Goal: Task Accomplishment & Management: Manage account settings

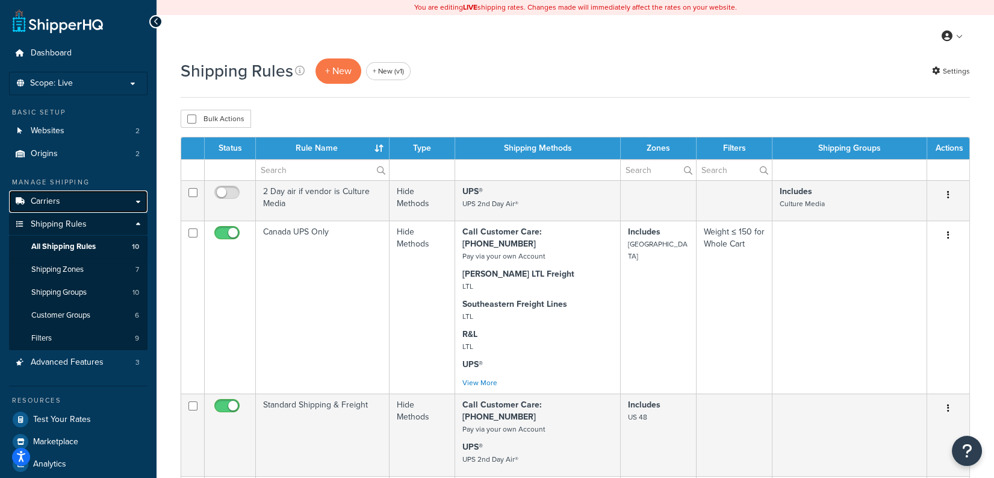
click at [70, 207] on link "Carriers" at bounding box center [78, 201] width 138 height 22
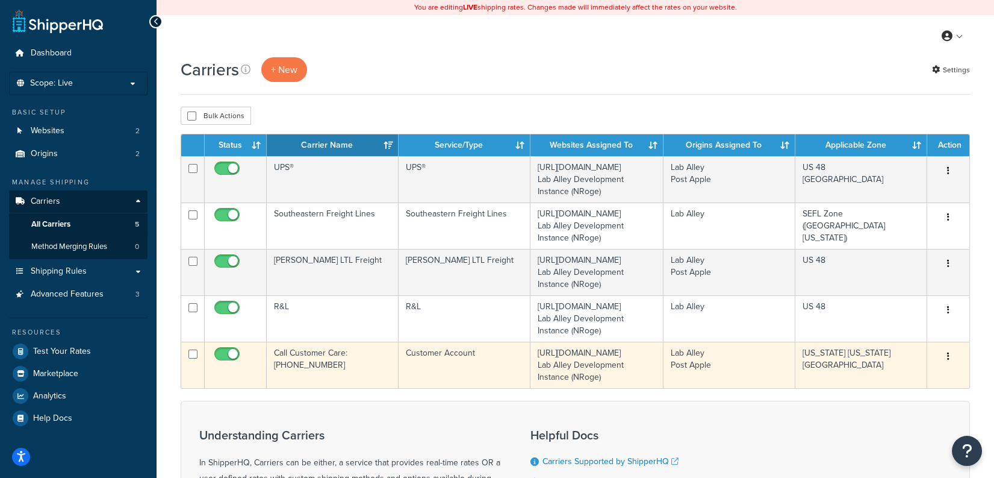
click at [355, 378] on td "Call Customer Care: [PHONE_NUMBER]" at bounding box center [333, 364] width 132 height 46
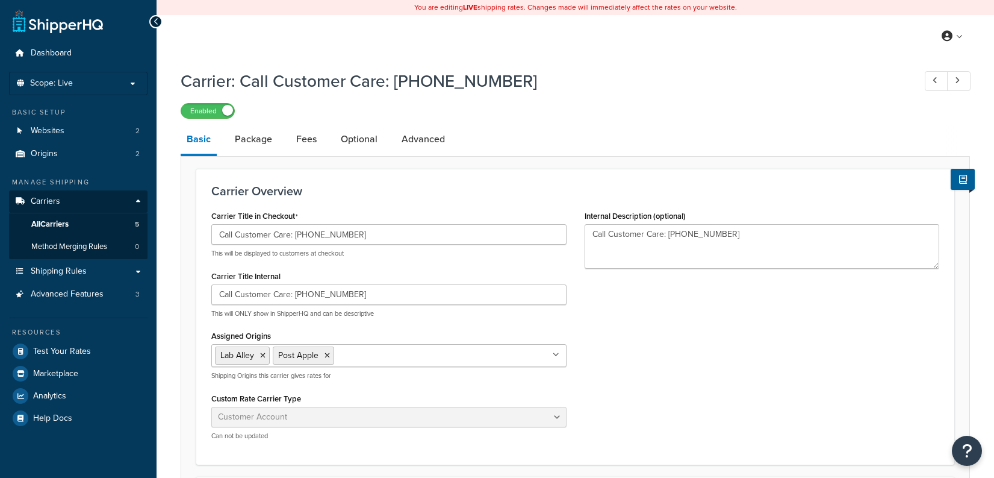
select select "customerAccount"
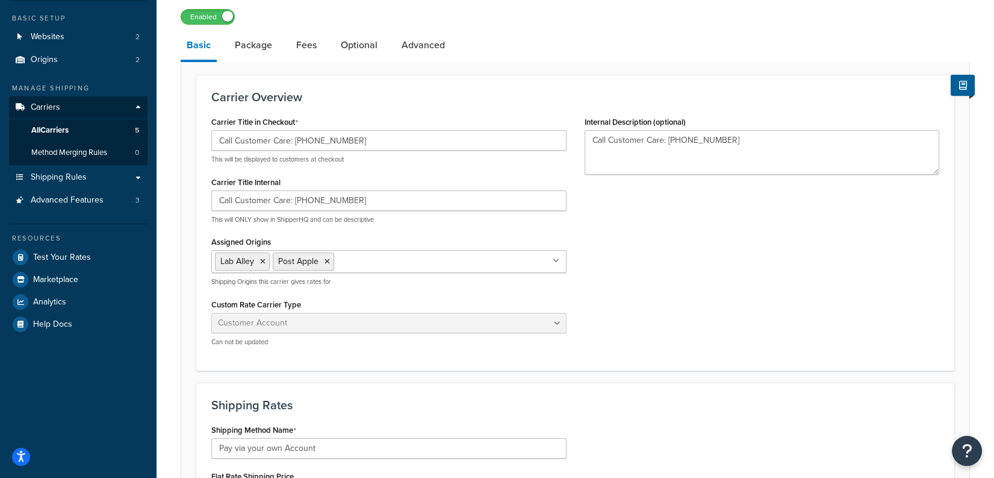
scroll to position [96, 0]
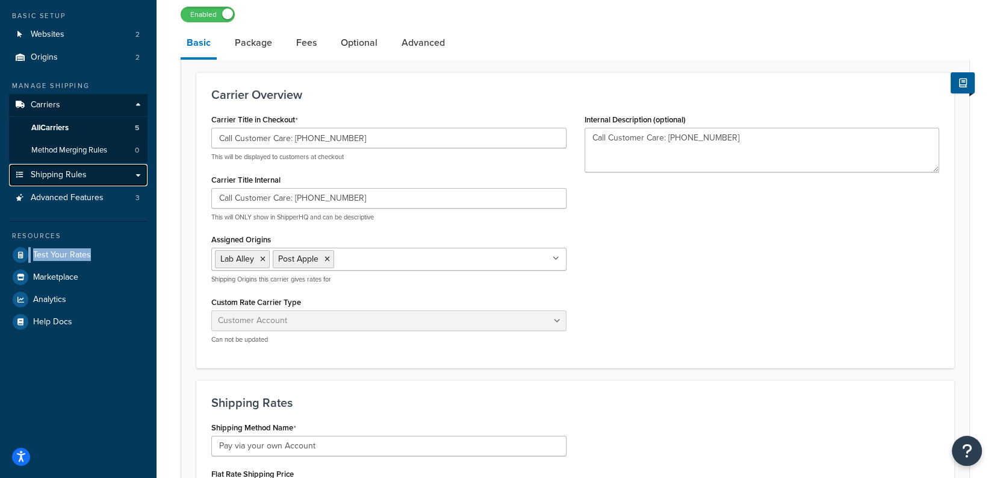
click at [99, 178] on link "Shipping Rules" at bounding box center [78, 175] width 138 height 22
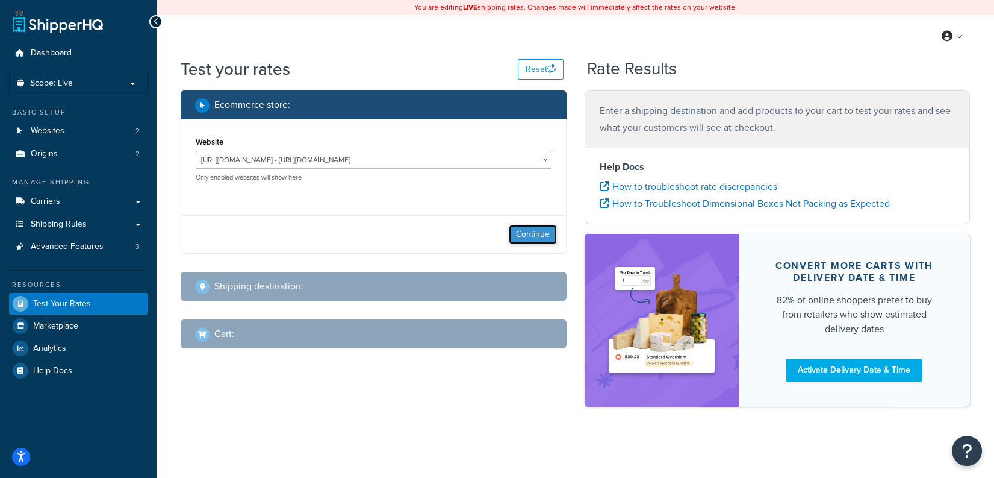
click at [526, 233] on button "Continue" at bounding box center [533, 234] width 48 height 19
select select "TX"
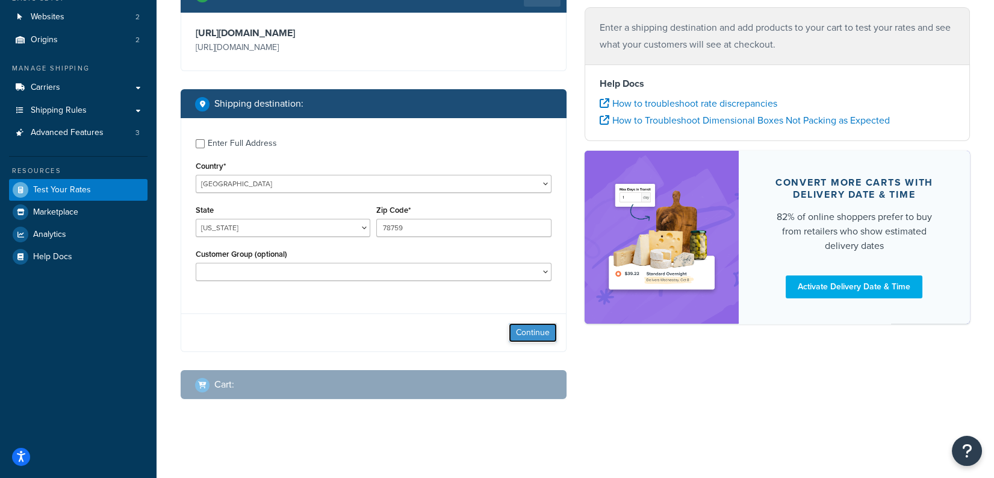
click at [543, 328] on button "Continue" at bounding box center [533, 332] width 48 height 19
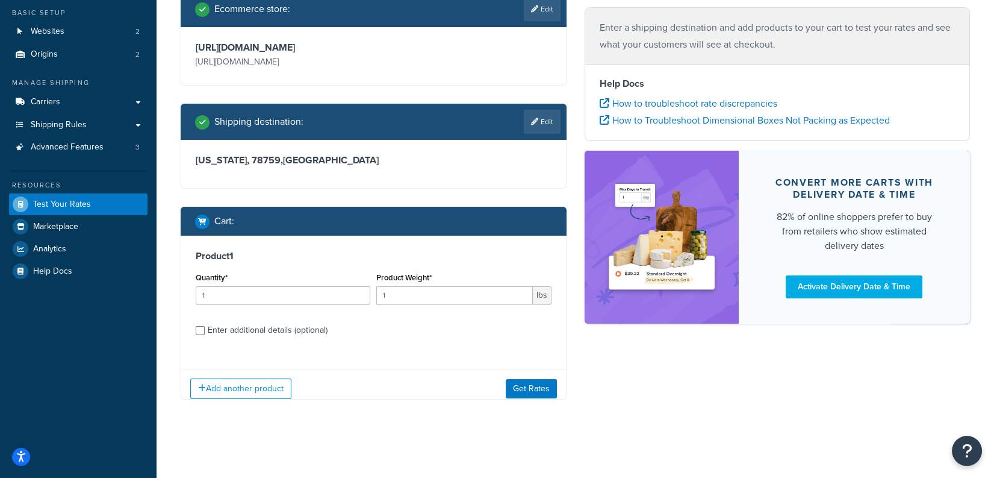
scroll to position [108, 0]
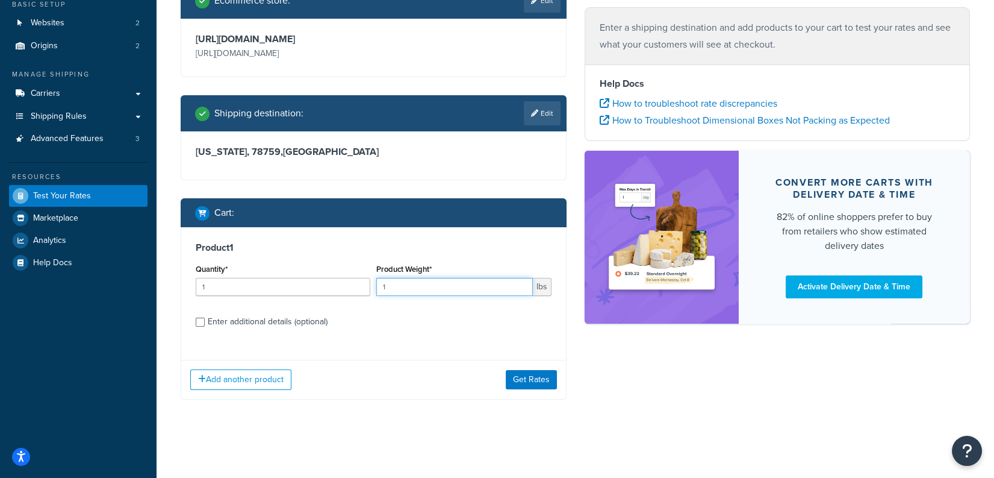
click at [415, 290] on input "1" at bounding box center [454, 287] width 156 height 18
type input "10"
click at [524, 378] on button "Get Rates" at bounding box center [531, 379] width 51 height 19
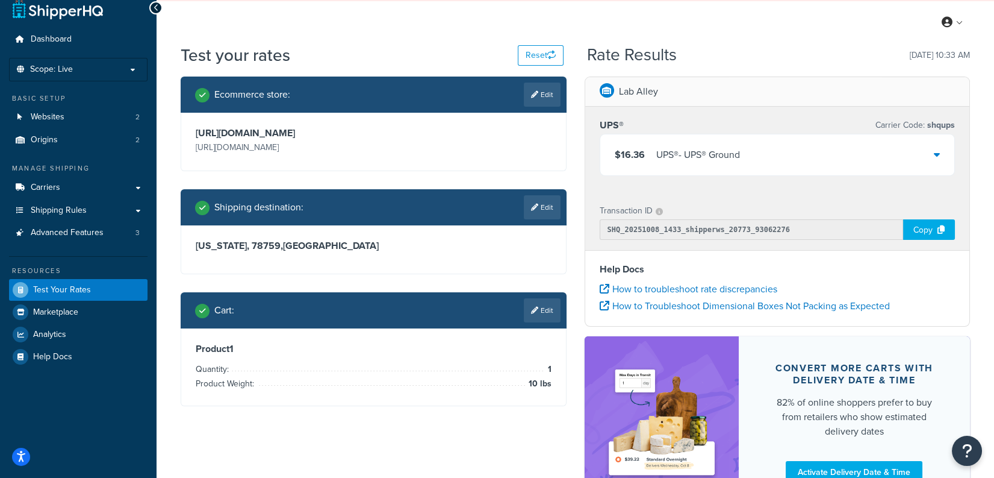
scroll to position [10, 0]
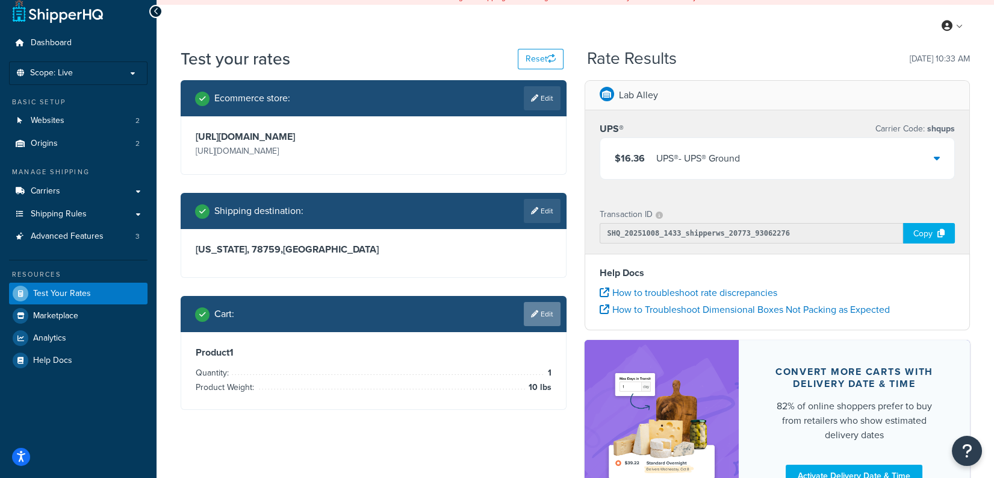
click at [539, 317] on link "Edit" at bounding box center [542, 314] width 37 height 24
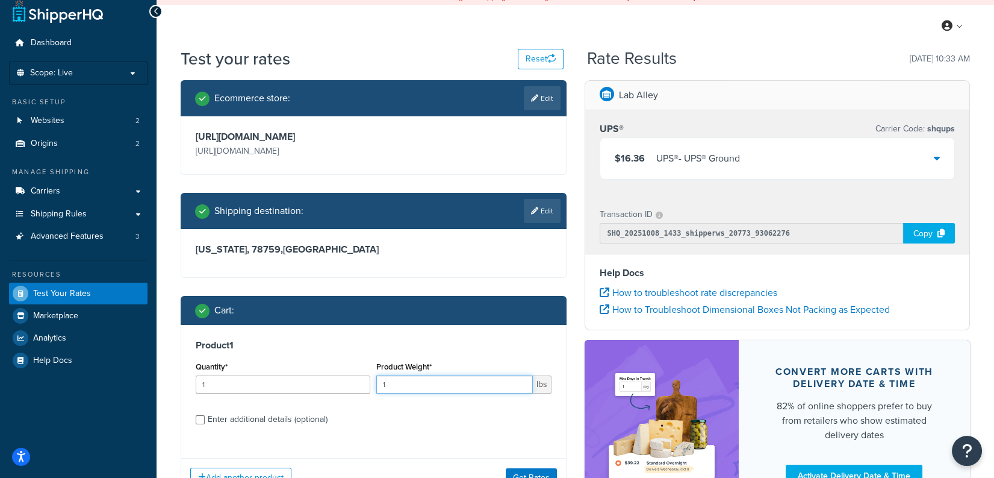
click at [459, 382] on input "1" at bounding box center [454, 384] width 156 height 18
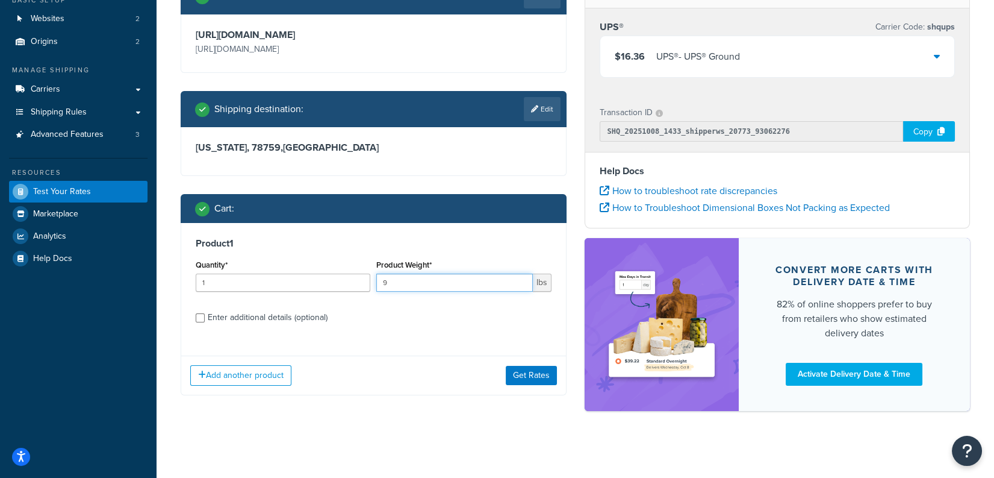
scroll to position [118, 0]
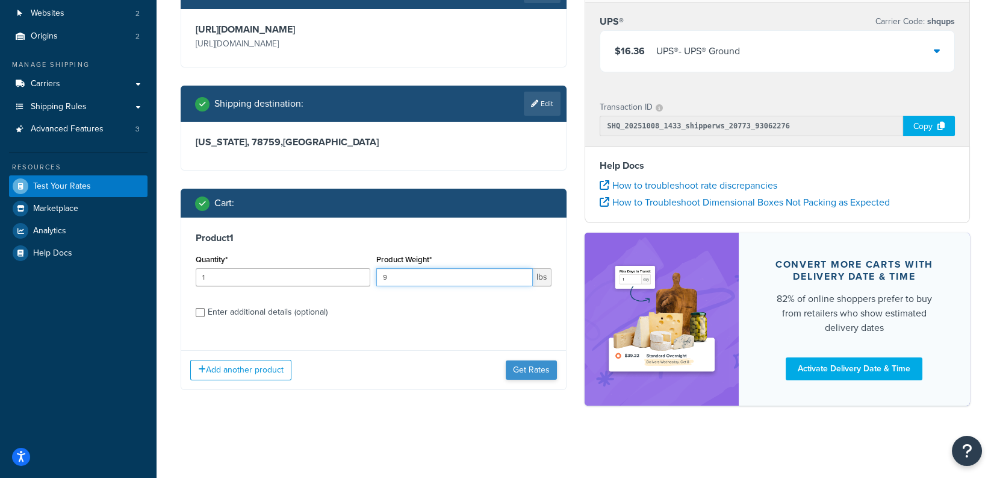
type input "9"
click at [536, 373] on button "Get Rates" at bounding box center [531, 369] width 51 height 19
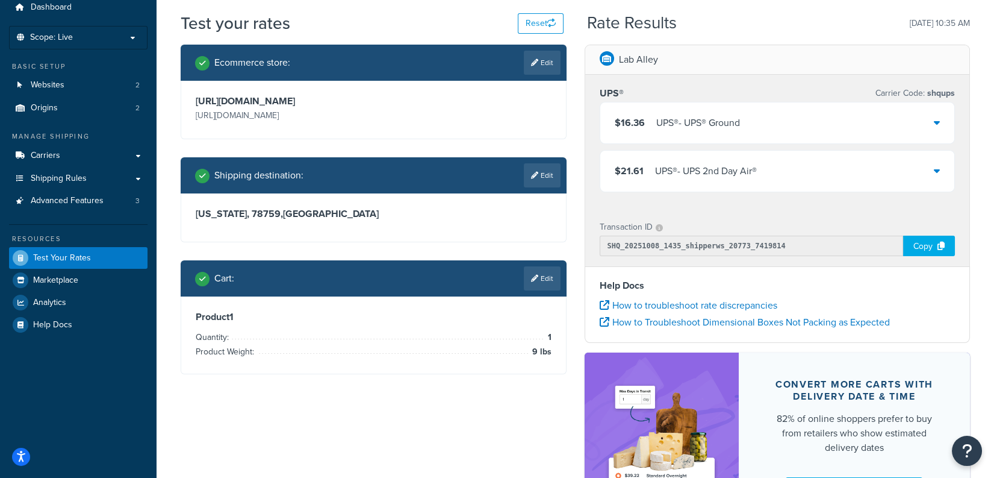
scroll to position [32, 0]
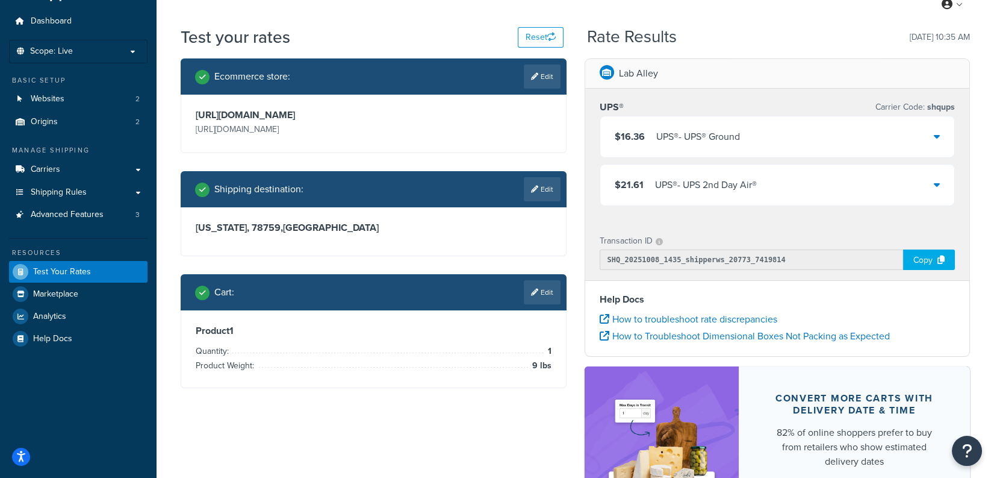
click at [576, 112] on div "Lab Alley UPS® Carrier Code: shqups $16.36 UPS® - UPS® Ground $21.61 UPS® - UPS…" at bounding box center [778, 304] width 404 height 493
click at [551, 192] on link "Edit" at bounding box center [542, 189] width 37 height 24
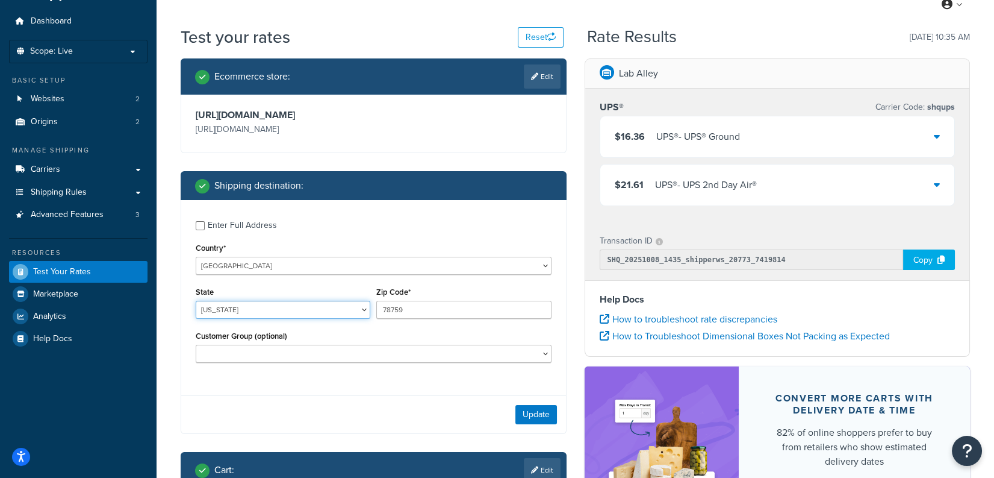
click at [282, 308] on select "Alabama Alaska American Samoa Arizona Arkansas Armed Forces Americas Armed Forc…" at bounding box center [283, 309] width 175 height 18
select select "AK"
click at [196, 301] on select "Alabama Alaska American Samoa Arizona Arkansas Armed Forces Americas Armed Forc…" at bounding box center [283, 309] width 175 height 18
click at [452, 308] on input "78759" at bounding box center [463, 309] width 175 height 18
paste input "99651"
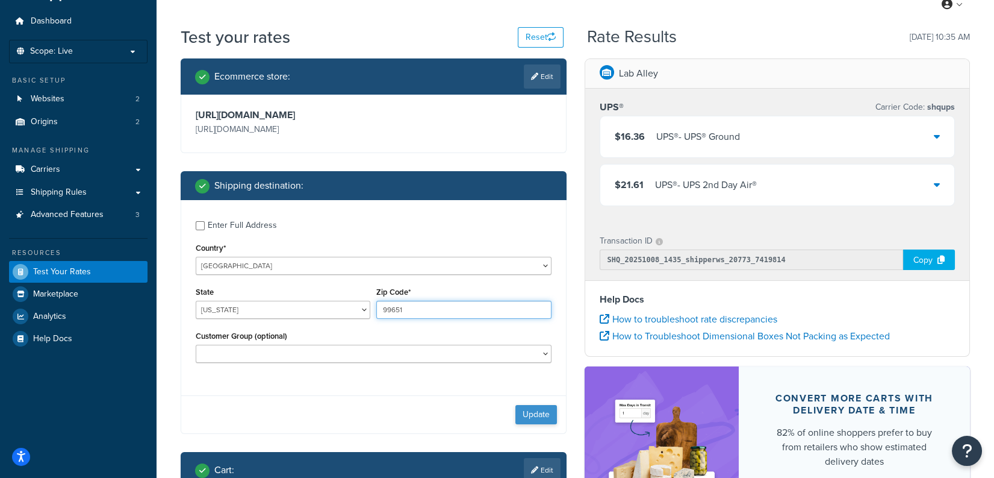
type input "99651"
click at [535, 414] on button "Update" at bounding box center [536, 414] width 42 height 19
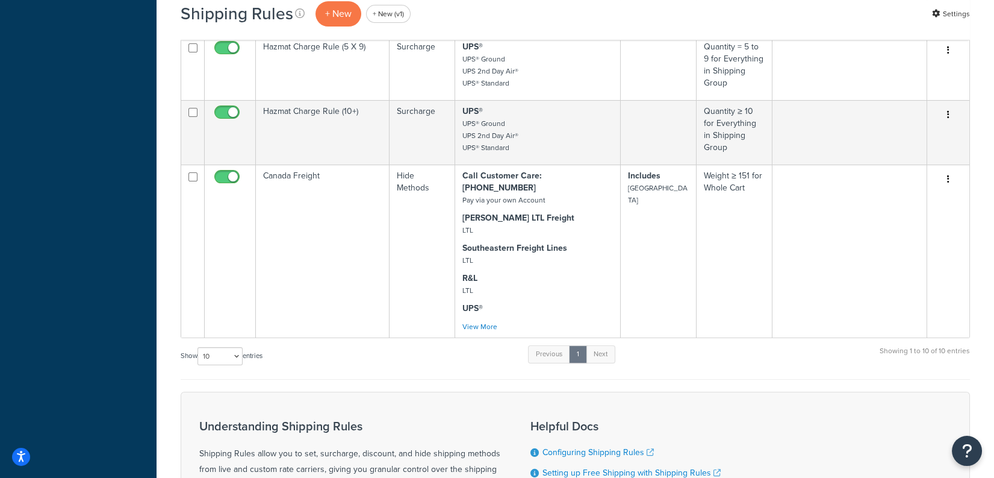
scroll to position [76, 0]
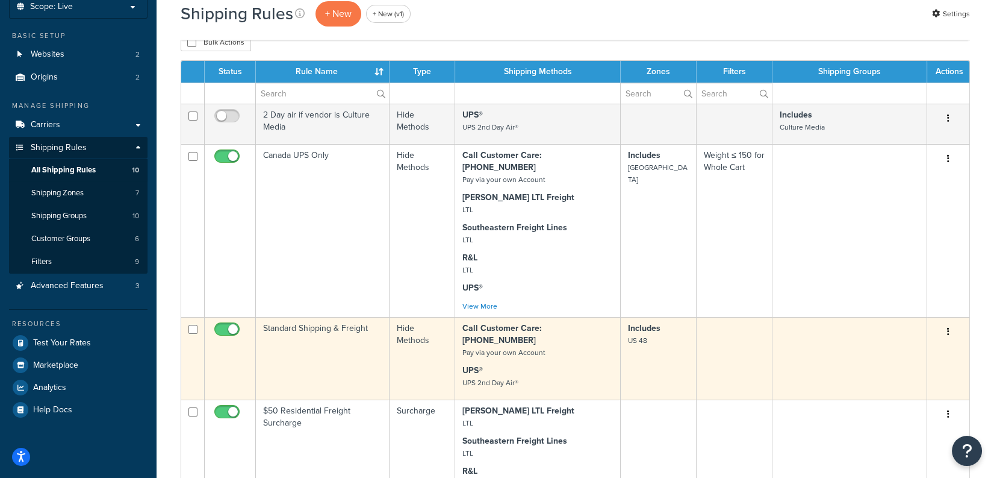
click at [222, 325] on input "checkbox" at bounding box center [228, 332] width 33 height 15
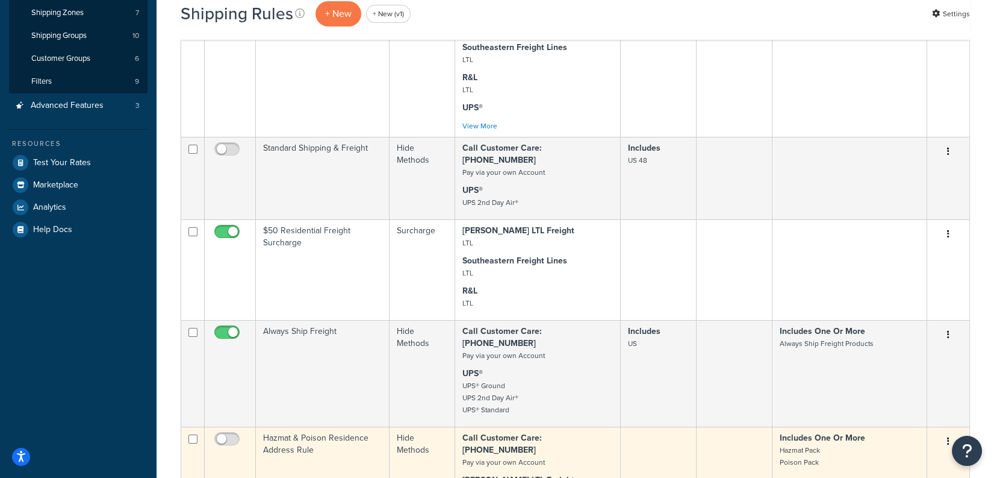
scroll to position [253, 0]
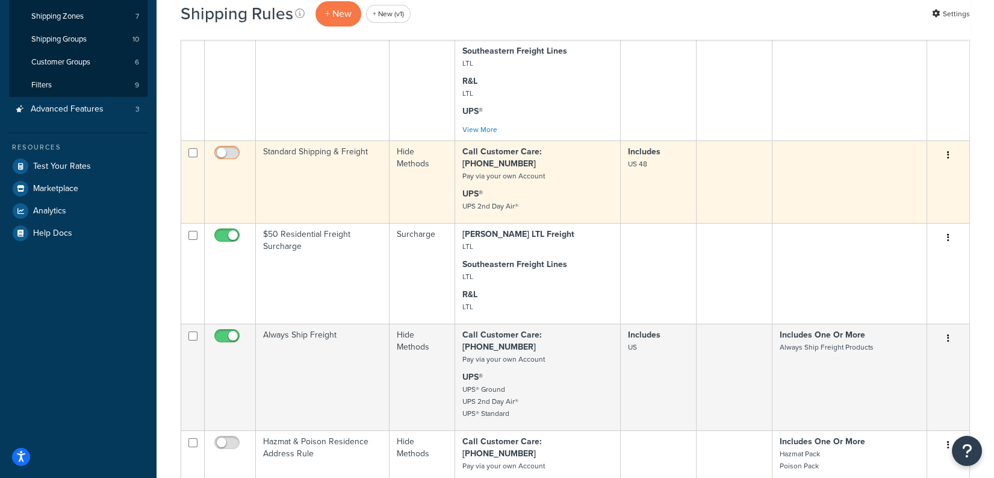
click at [228, 149] on input "checkbox" at bounding box center [228, 155] width 33 height 15
checkbox input "true"
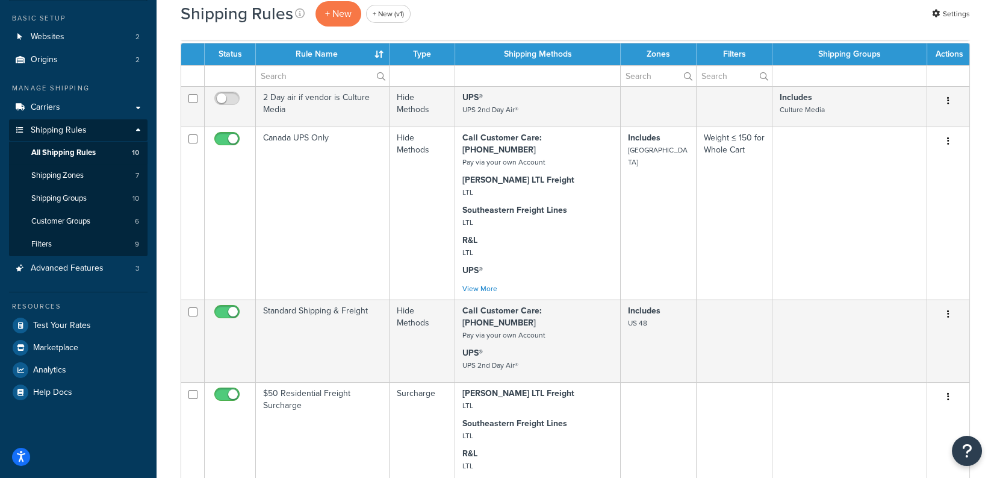
scroll to position [99, 0]
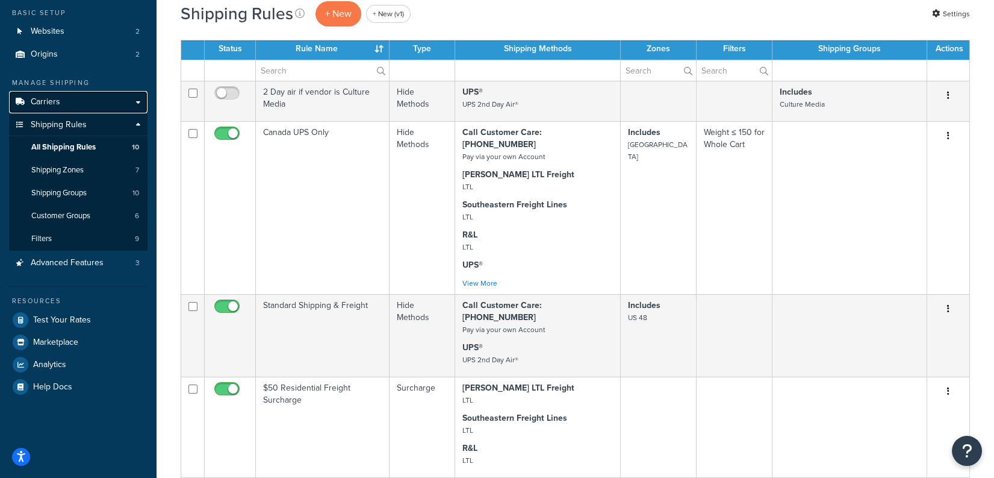
click at [116, 104] on link "Carriers" at bounding box center [78, 102] width 138 height 22
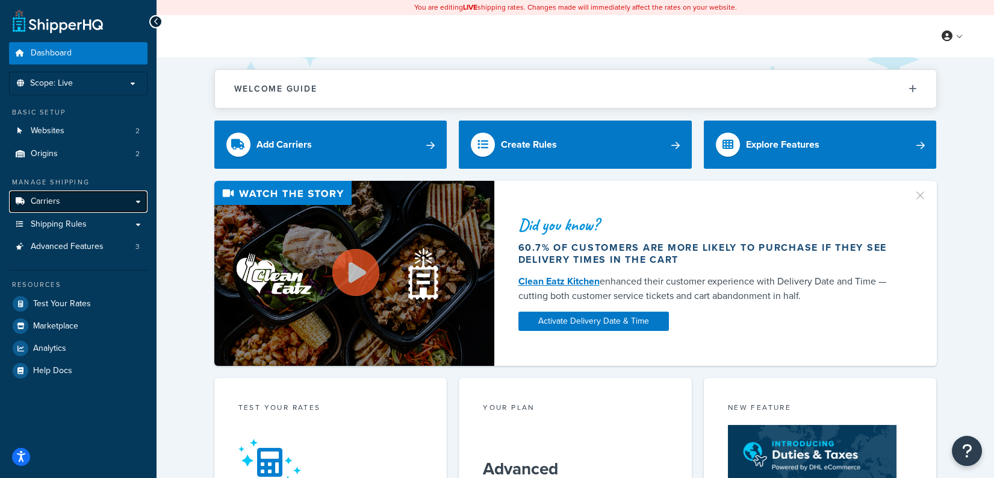
click at [95, 200] on link "Carriers" at bounding box center [78, 201] width 138 height 22
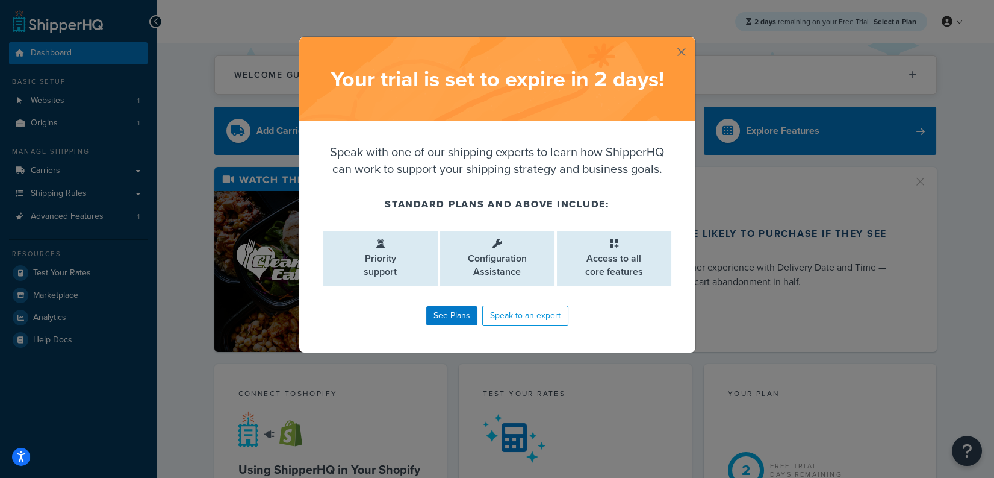
click at [692, 40] on button "button" at bounding box center [693, 38] width 3 height 3
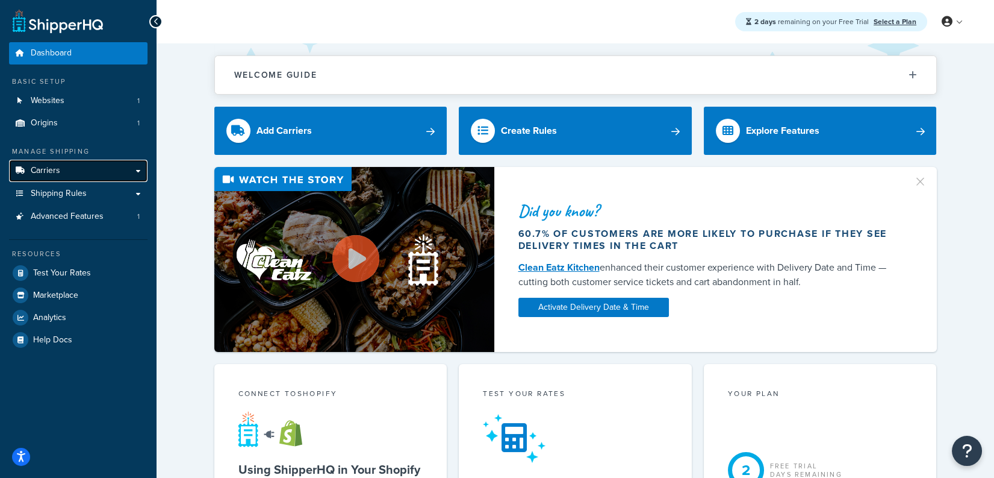
click at [92, 167] on link "Carriers" at bounding box center [78, 171] width 138 height 22
